Goal: Information Seeking & Learning: Learn about a topic

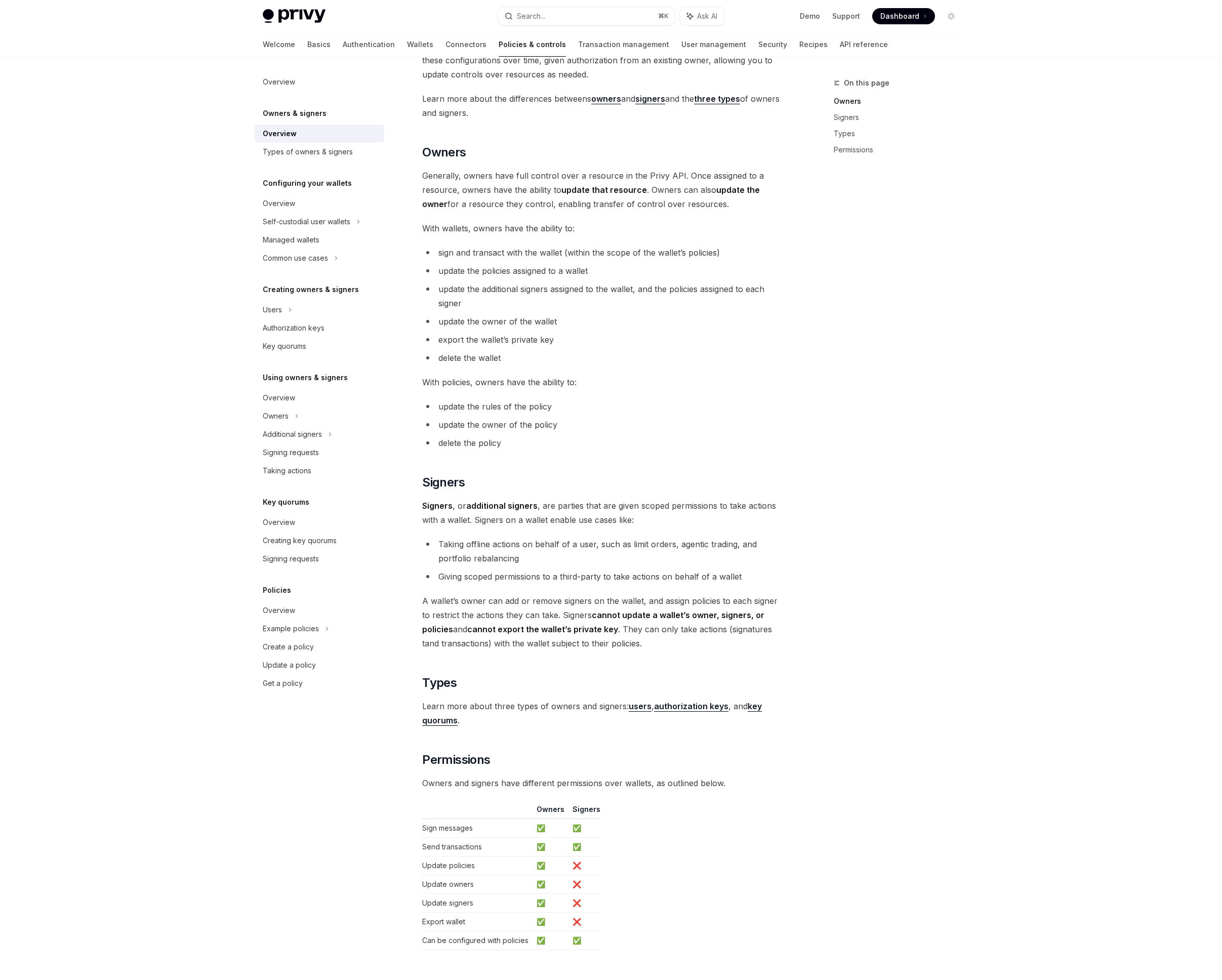
scroll to position [300, 0]
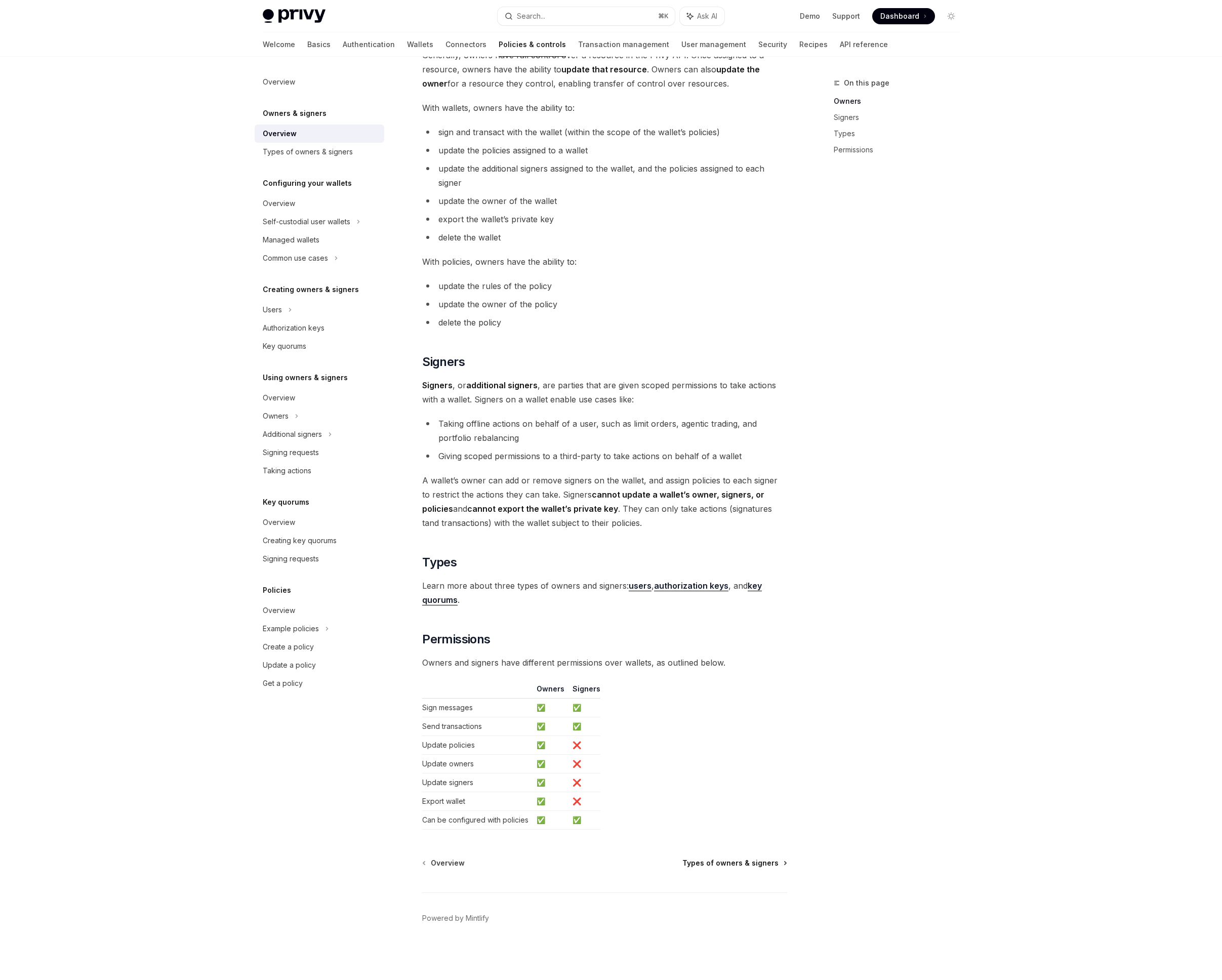
click at [729, 861] on span "Types of owners & signers" at bounding box center [730, 863] width 96 height 10
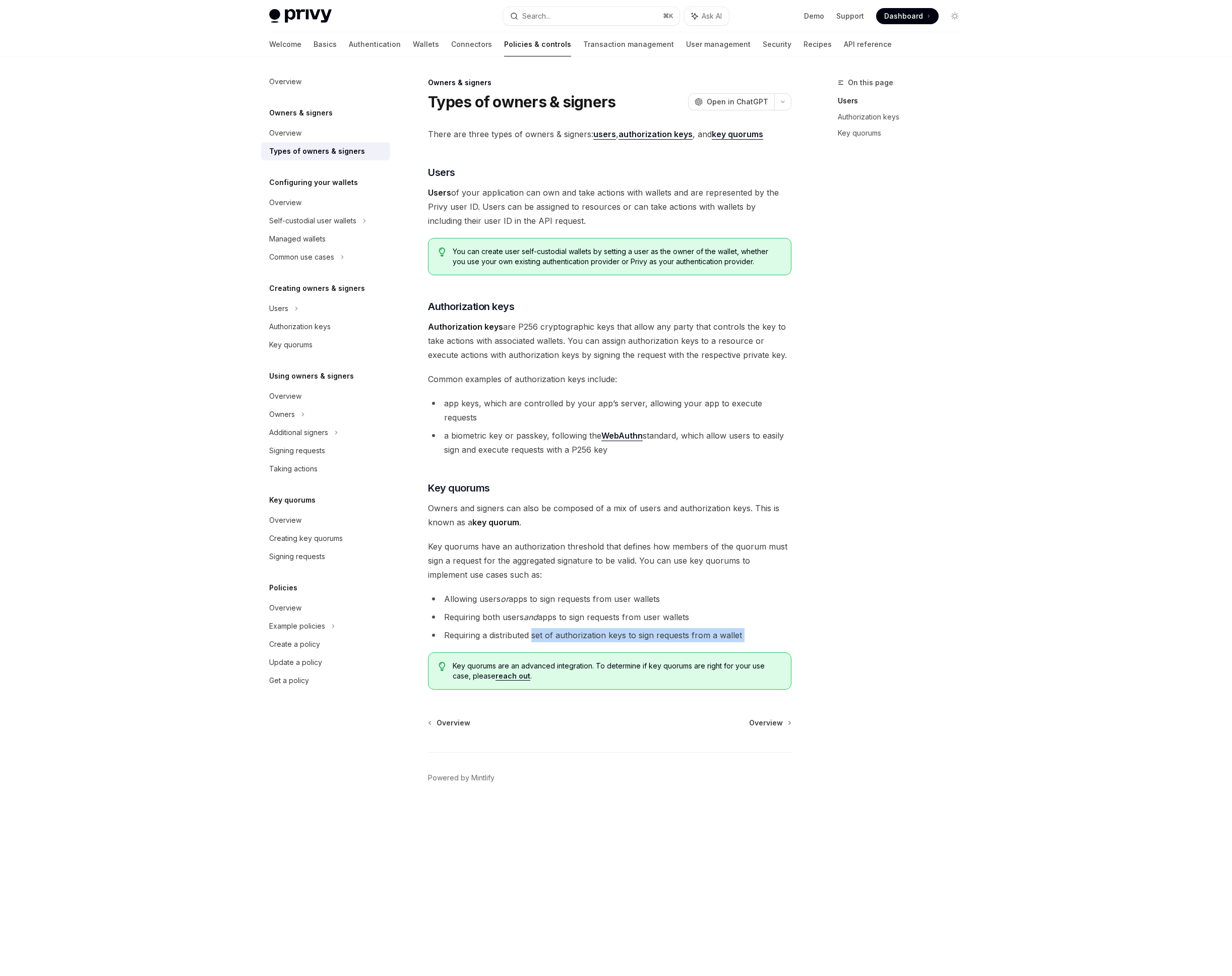
drag, startPoint x: 532, startPoint y: 621, endPoint x: 714, endPoint y: 629, distance: 182.2
click at [714, 629] on div "There are three types of owners & signers: users , authorization keys , and key…" at bounding box center [610, 408] width 364 height 563
click at [769, 717] on span "Overview" at bounding box center [766, 722] width 34 height 10
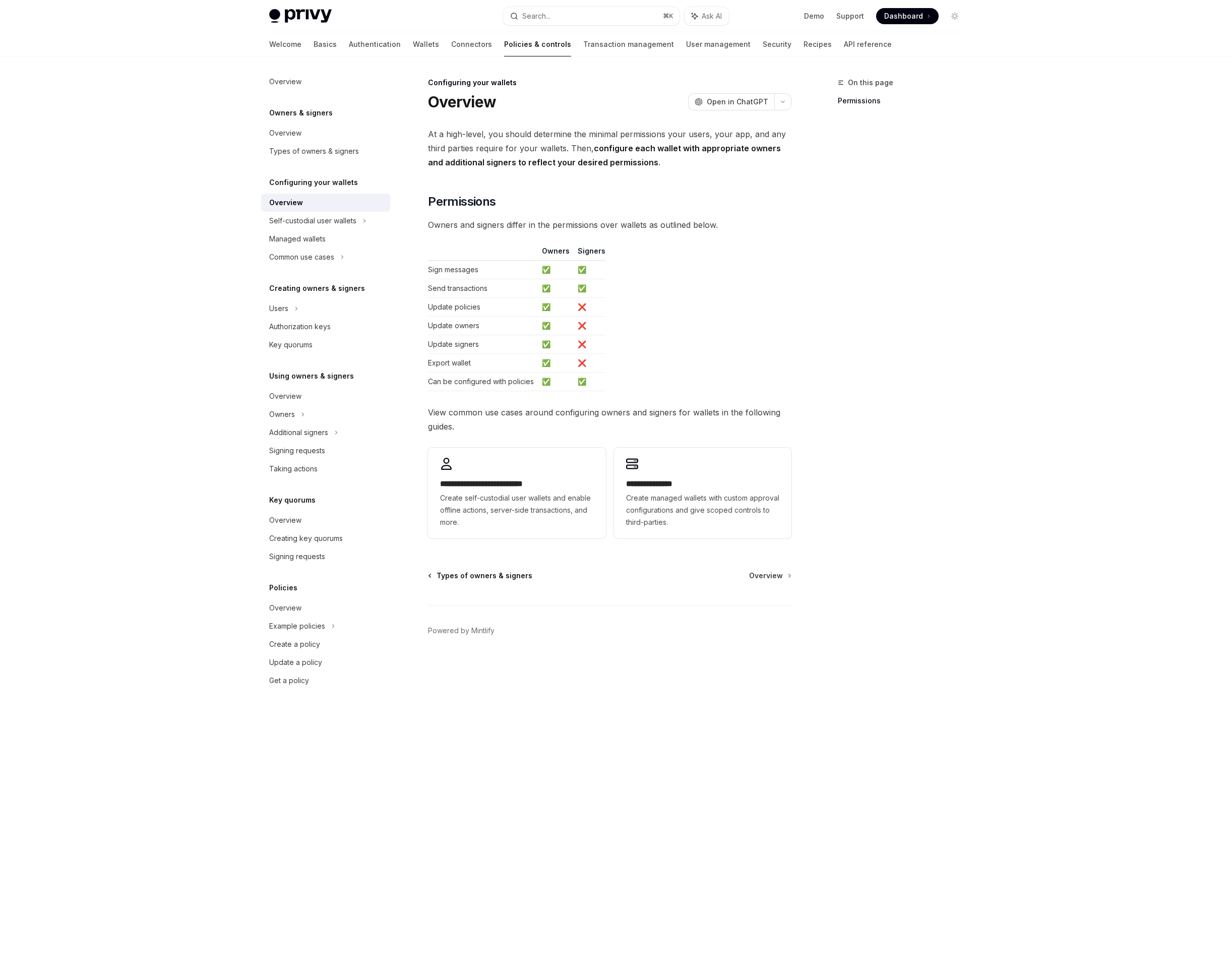
click at [520, 578] on span "Types of owners & signers" at bounding box center [484, 576] width 96 height 10
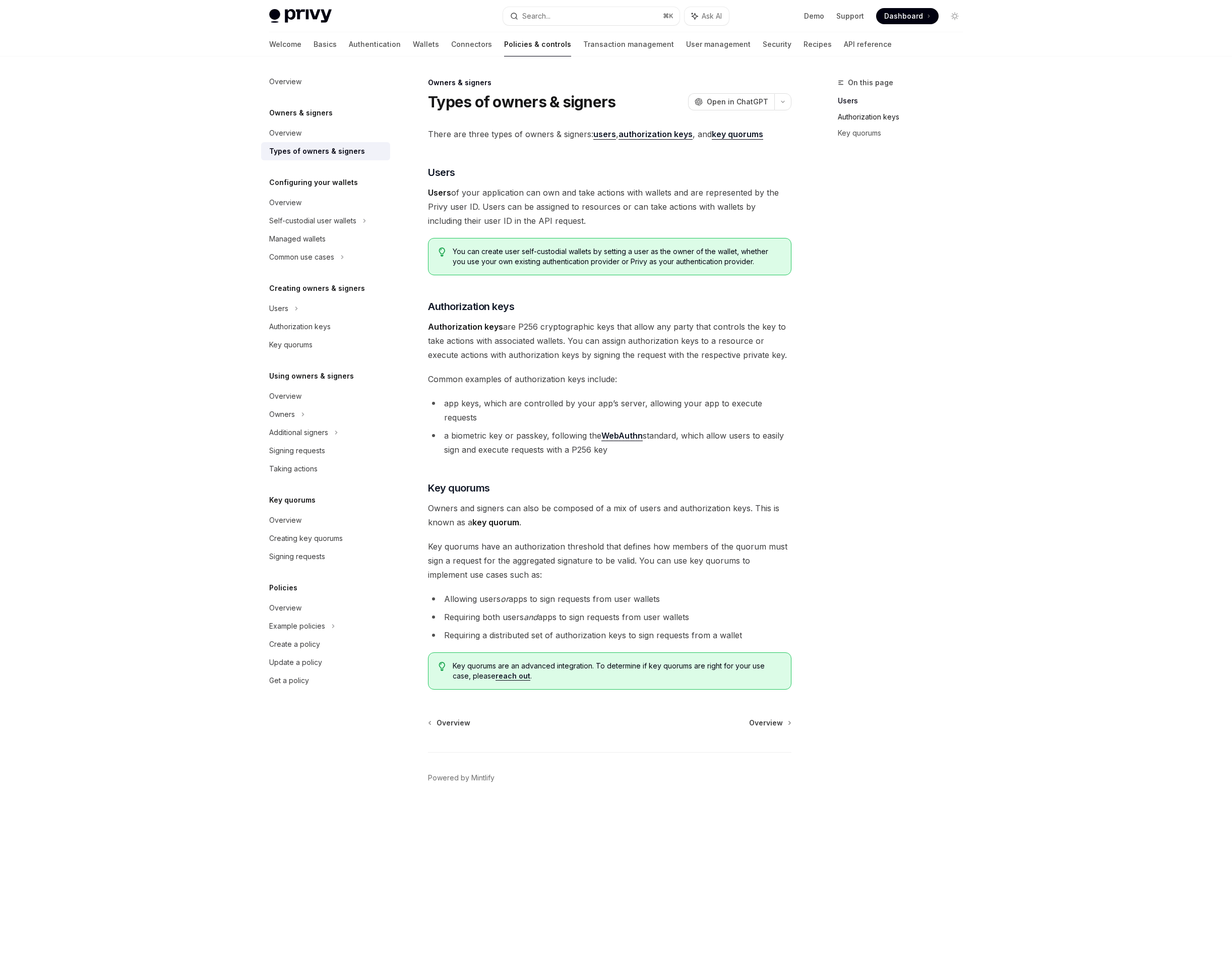
click at [861, 114] on link "Authorization keys" at bounding box center [904, 117] width 133 height 16
click at [672, 133] on strong "authorization keys" at bounding box center [655, 134] width 74 height 10
click at [775, 717] on span "Overview" at bounding box center [766, 722] width 34 height 10
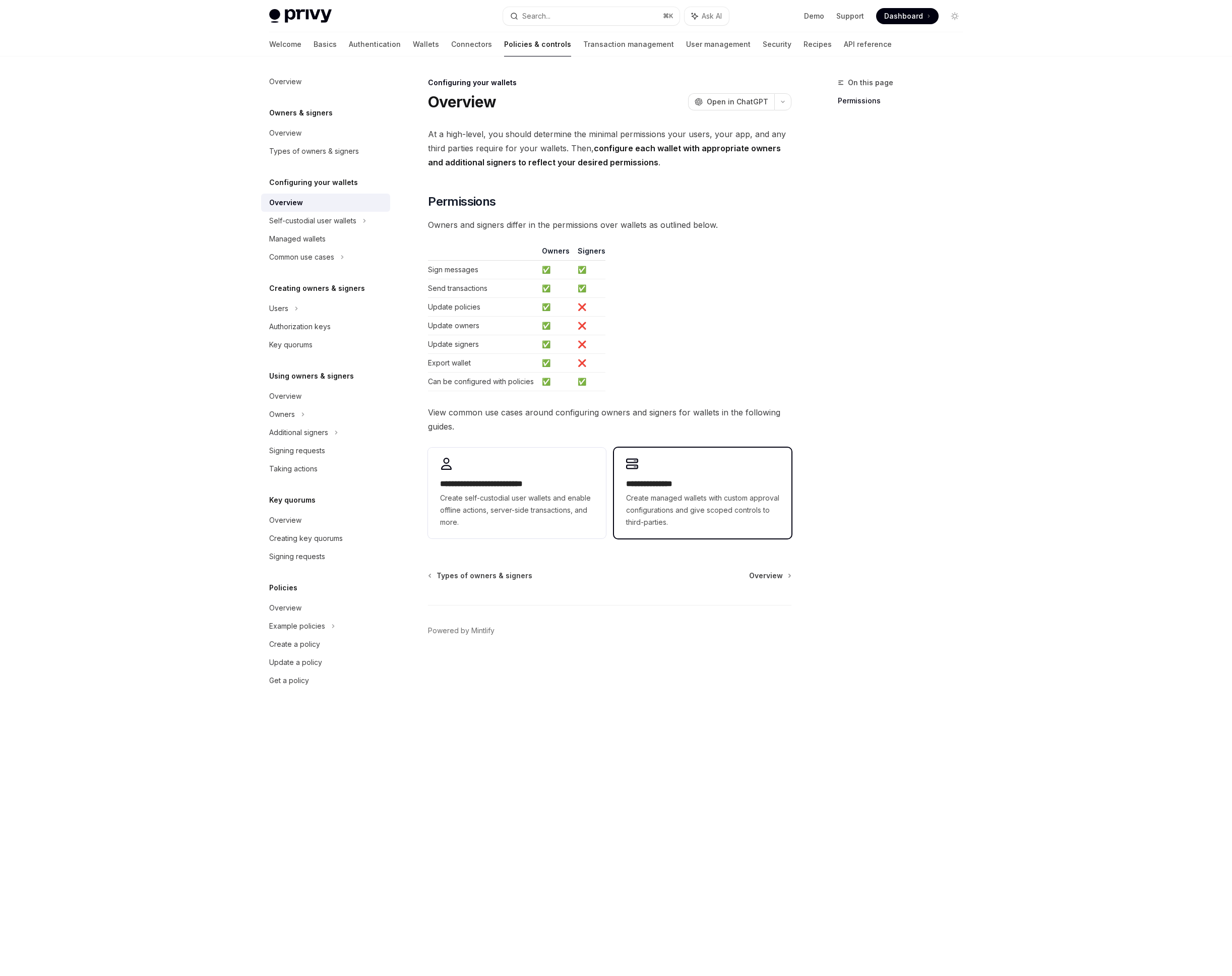
click at [647, 532] on div "**********" at bounding box center [702, 493] width 177 height 91
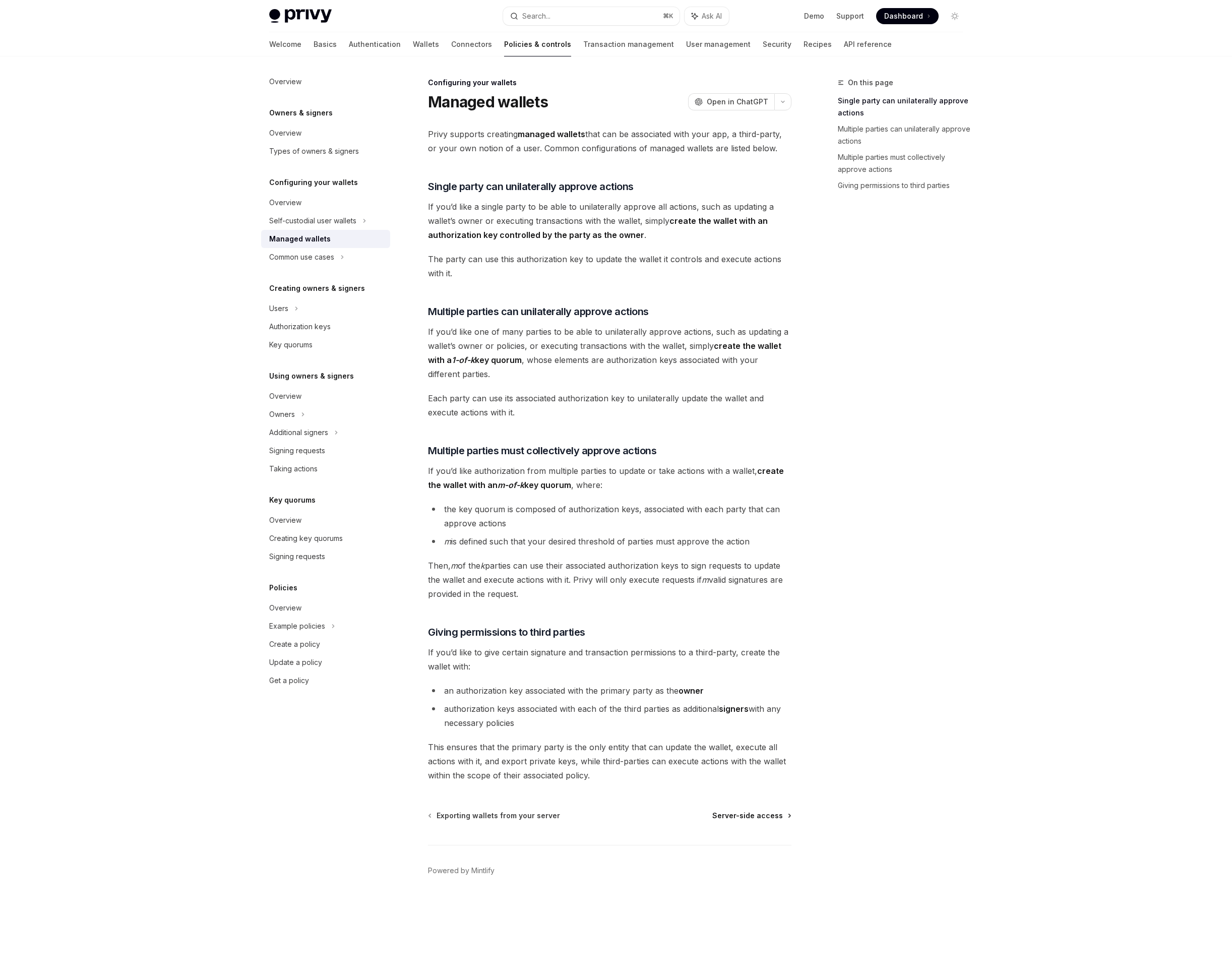
click at [783, 814] on link "Server-side access" at bounding box center [751, 816] width 78 height 10
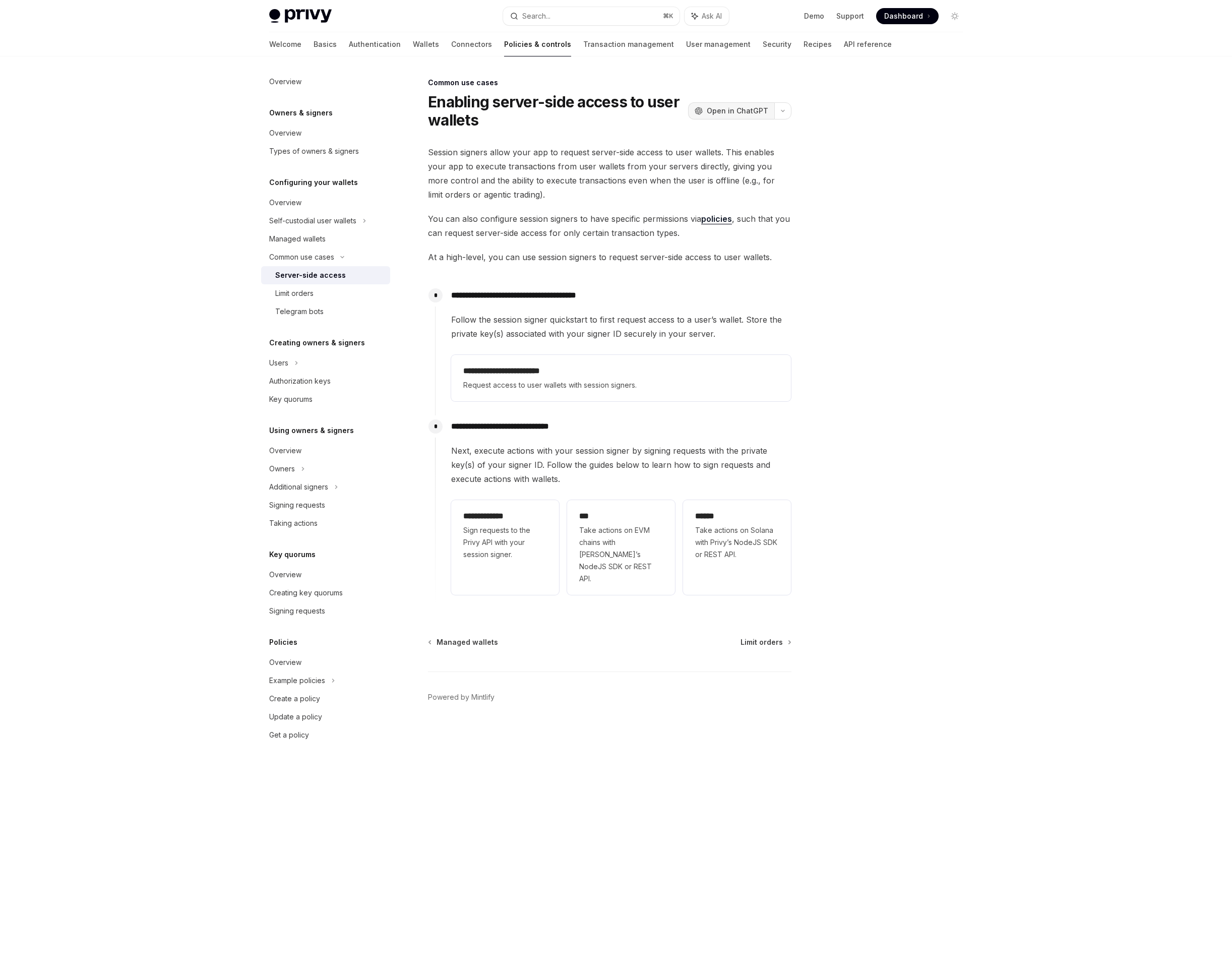
click at [734, 107] on span "Open in ChatGPT" at bounding box center [738, 111] width 62 height 10
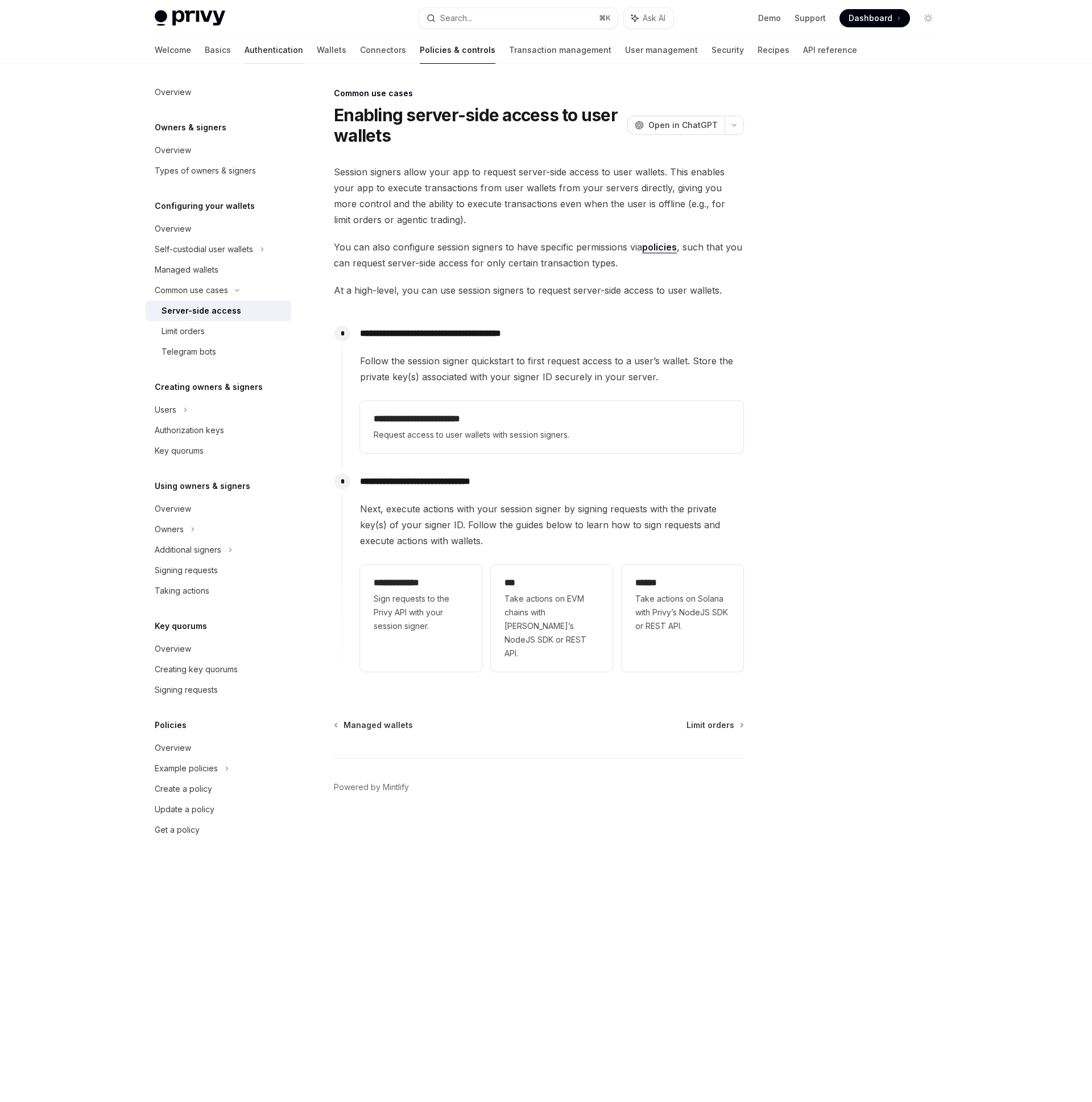
click at [244, 49] on link "Authentication" at bounding box center [273, 50] width 59 height 27
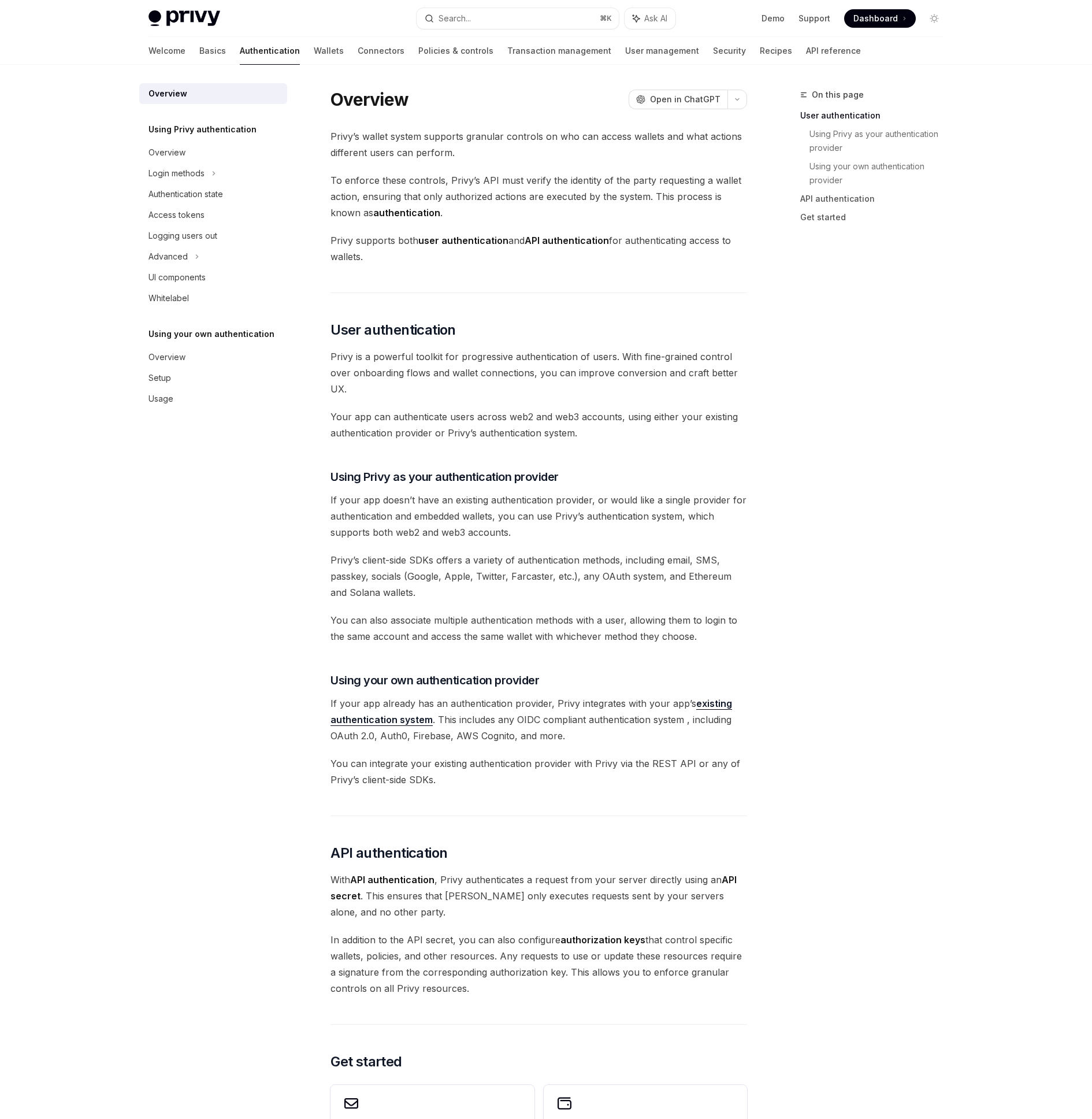
click at [896, 21] on span "Dashboard" at bounding box center [875, 19] width 44 height 12
type textarea "*"
